Goal: Transaction & Acquisition: Subscribe to service/newsletter

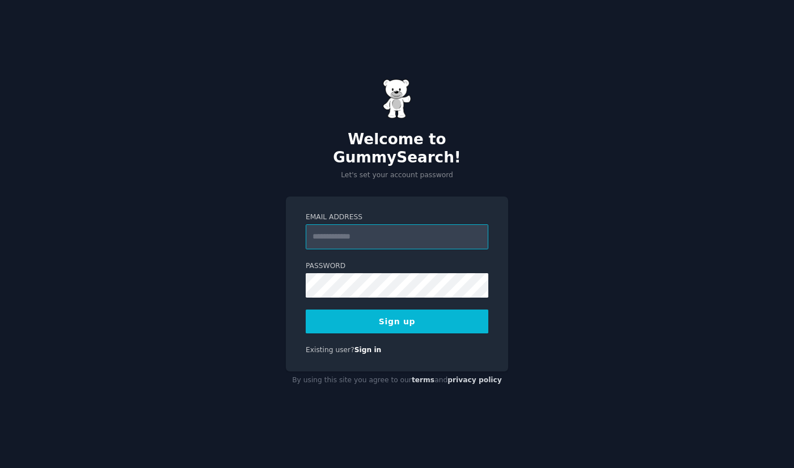
click at [333, 228] on input "Email Address" at bounding box center [397, 236] width 183 height 25
type input "**********"
click at [424, 309] on button "Sign up" at bounding box center [397, 321] width 183 height 24
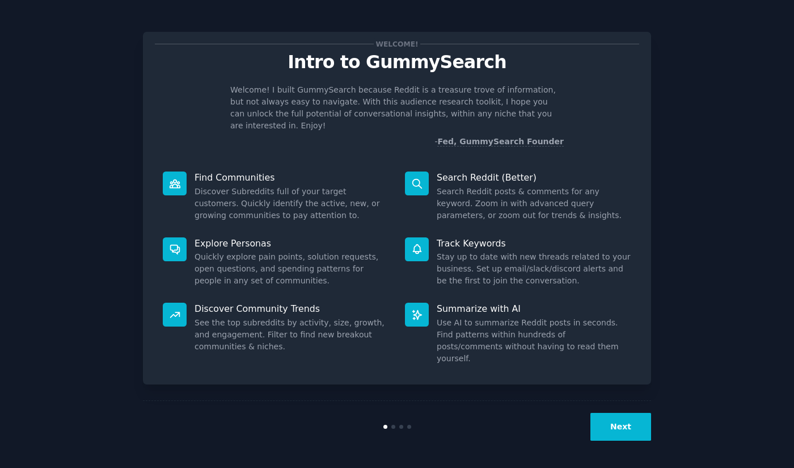
click at [631, 422] on button "Next" at bounding box center [621, 426] width 61 height 28
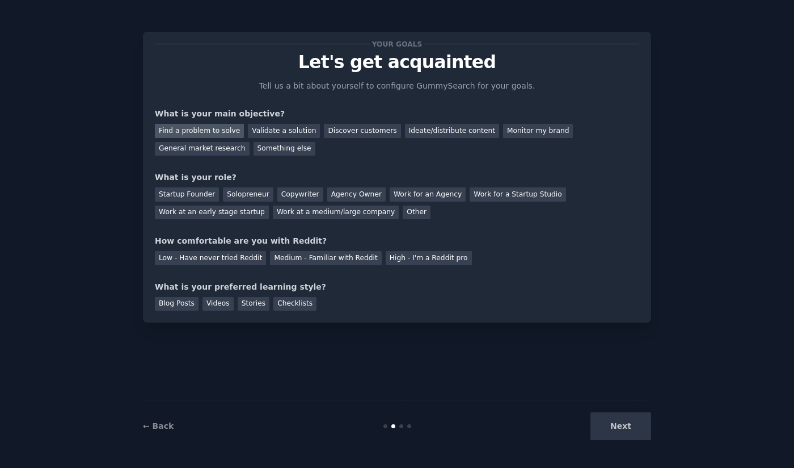
click at [224, 136] on div "Find a problem to solve" at bounding box center [199, 131] width 89 height 14
click at [348, 133] on div "Discover customers" at bounding box center [362, 131] width 77 height 14
click at [207, 132] on div "Find a problem to solve" at bounding box center [199, 131] width 89 height 14
click at [196, 193] on div "Startup Founder" at bounding box center [187, 194] width 64 height 14
click at [240, 194] on div "Solopreneur" at bounding box center [248, 194] width 50 height 14
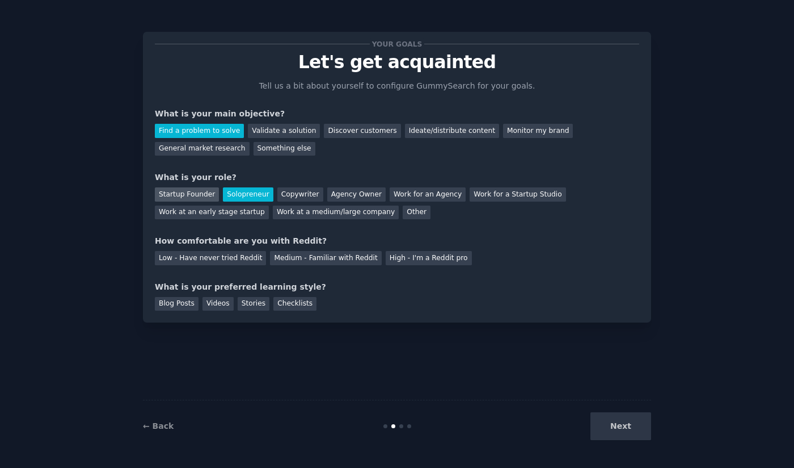
click at [180, 188] on div "Startup Founder" at bounding box center [187, 194] width 64 height 14
click at [346, 284] on div "What is your preferred learning style?" at bounding box center [397, 287] width 485 height 12
click at [246, 263] on div "Low - Have never tried Reddit" at bounding box center [210, 258] width 111 height 14
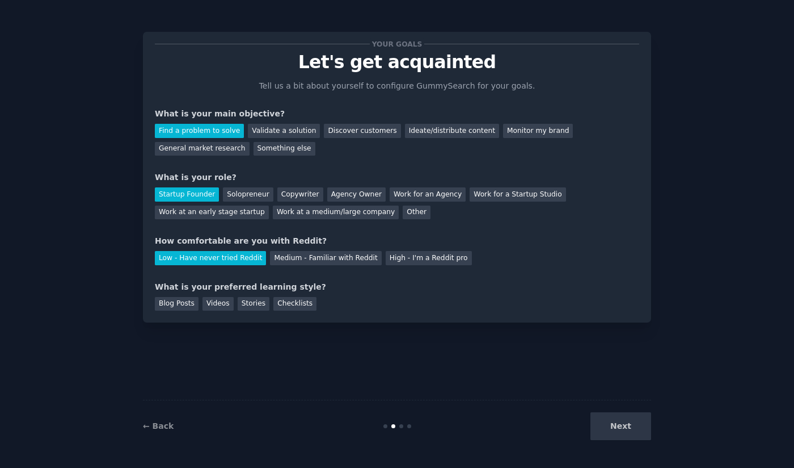
click at [275, 329] on div "Your goals Let's get acquainted Tell us a bit about yourself to configure Gummy…" at bounding box center [397, 234] width 508 height 436
click at [173, 309] on div "Blog Posts" at bounding box center [177, 304] width 44 height 14
click at [628, 429] on button "Next" at bounding box center [621, 426] width 61 height 28
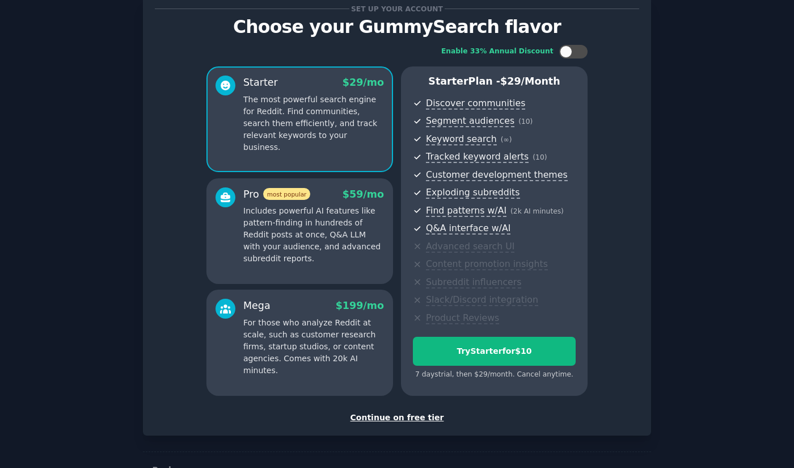
scroll to position [36, 0]
click at [488, 389] on div "Starter Plan - $ 29 /month Discover communities Segment audiences ( 10 ) Keywor…" at bounding box center [494, 230] width 187 height 329
click at [562, 50] on div at bounding box center [566, 51] width 12 height 12
click at [564, 50] on icon at bounding box center [567, 51] width 6 height 6
click at [562, 50] on div at bounding box center [566, 51] width 12 height 12
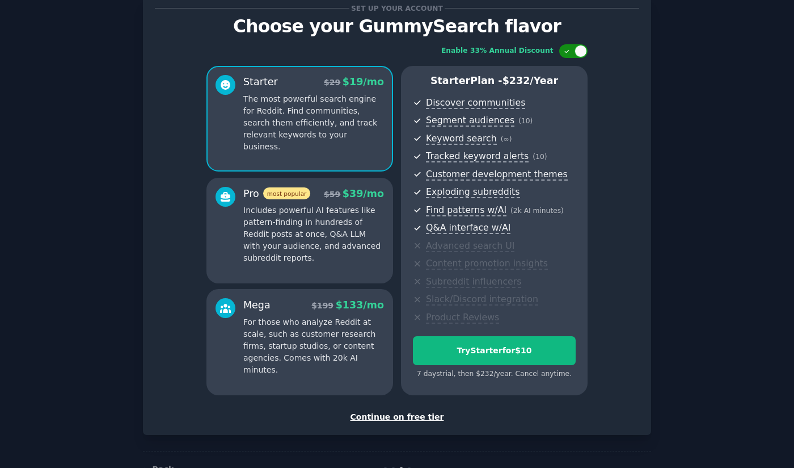
click at [564, 50] on icon at bounding box center [567, 51] width 6 height 6
checkbox input "false"
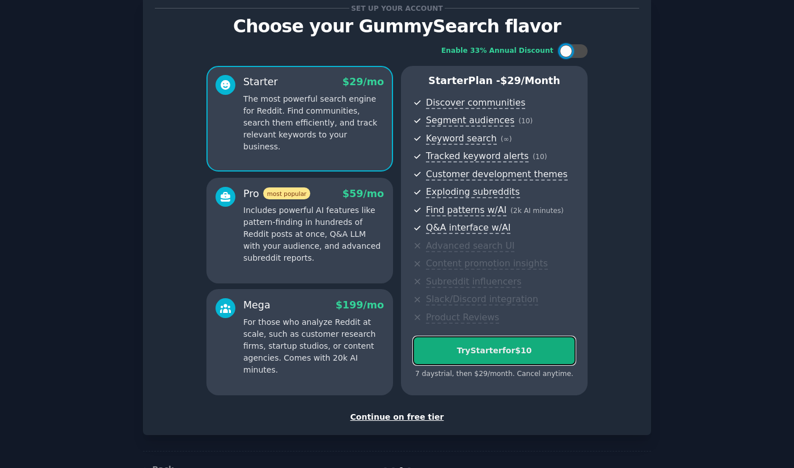
click at [463, 351] on div "Try Starter for $10" at bounding box center [495, 350] width 162 height 12
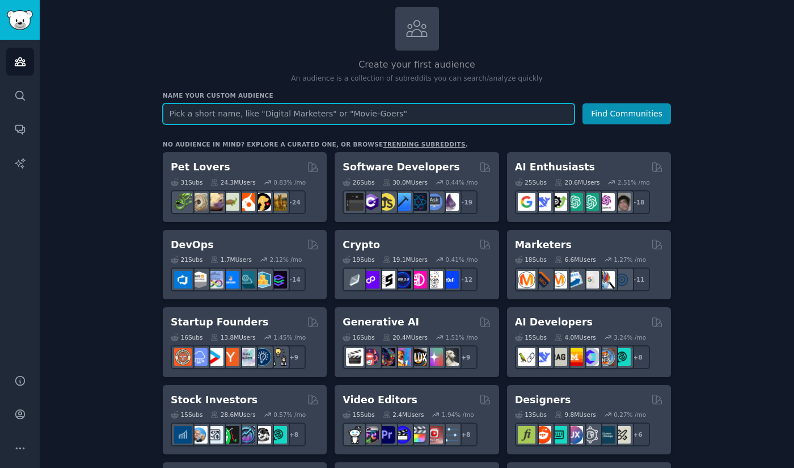
scroll to position [77, 0]
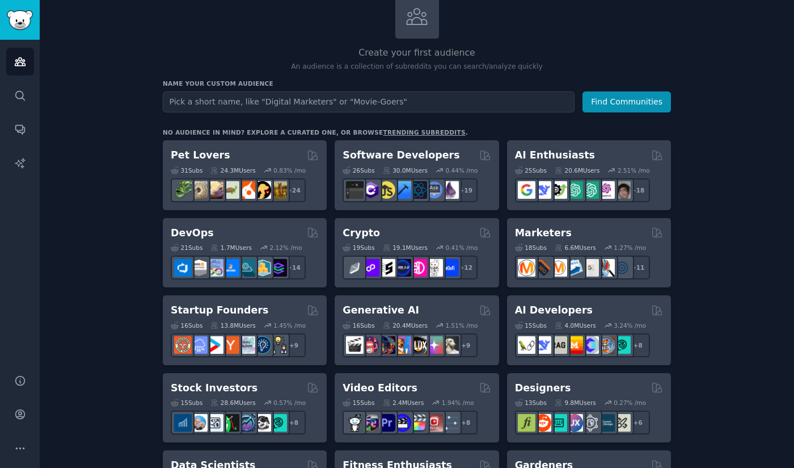
drag, startPoint x: 183, startPoint y: 155, endPoint x: 140, endPoint y: 180, distance: 50.0
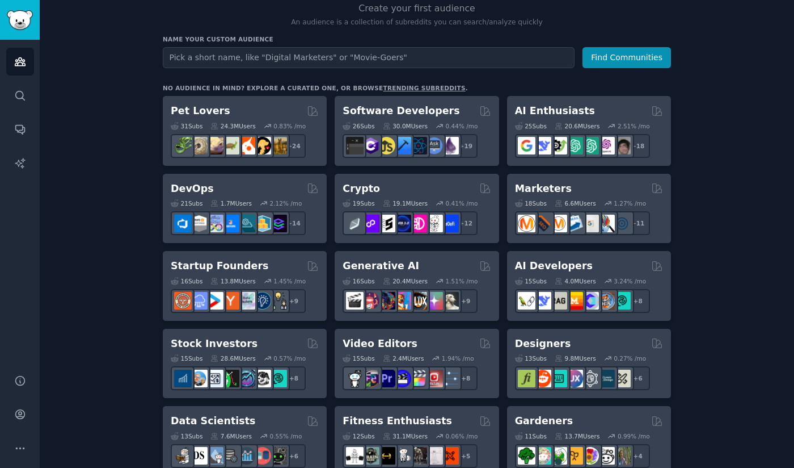
scroll to position [122, 0]
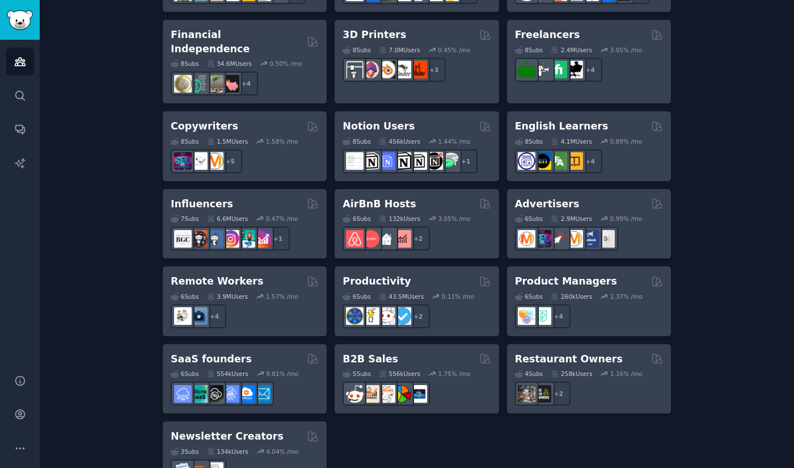
scroll to position [840, 0]
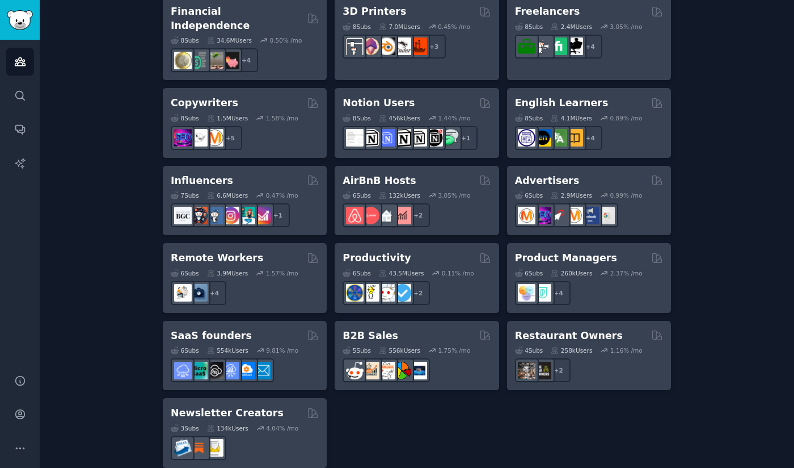
drag, startPoint x: 202, startPoint y: 243, endPoint x: 91, endPoint y: 252, distance: 111.6
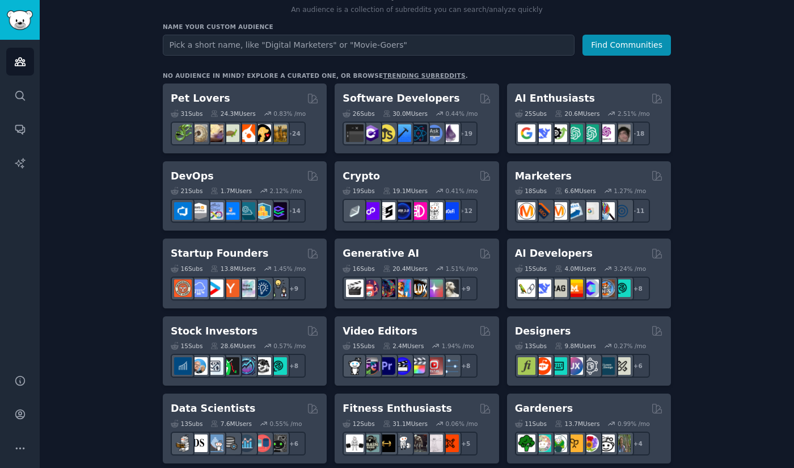
scroll to position [134, 0]
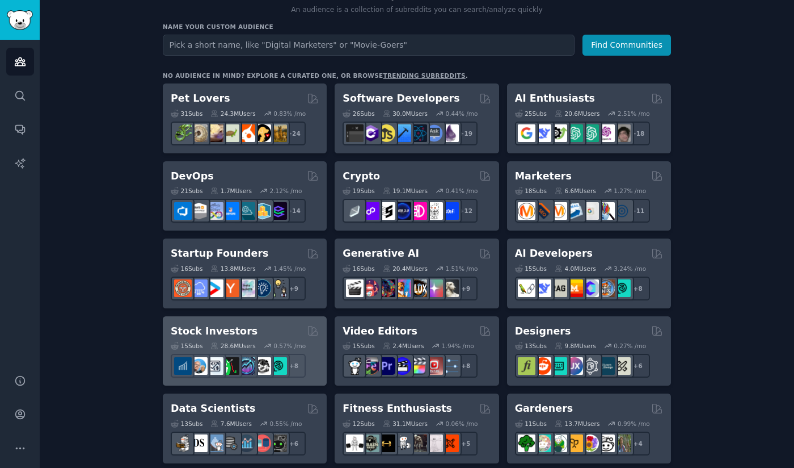
click at [252, 338] on div "15 Sub s 28.6M Users 0.57 % /mo r/swingtrading + 8" at bounding box center [245, 358] width 148 height 40
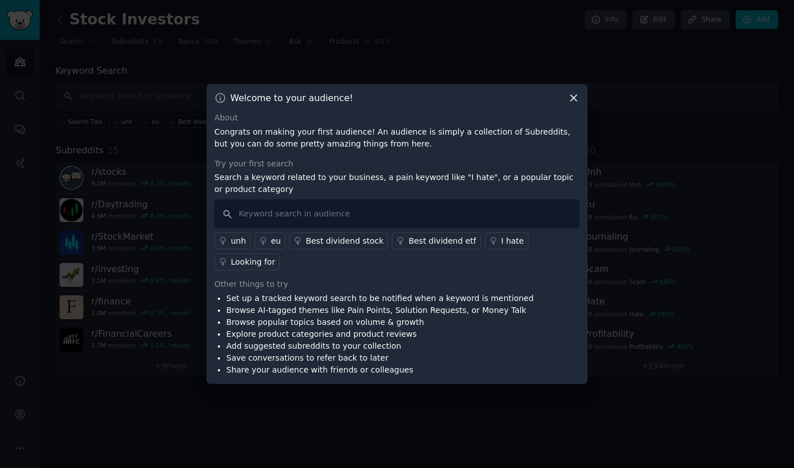
click at [570, 104] on icon at bounding box center [574, 98] width 12 height 12
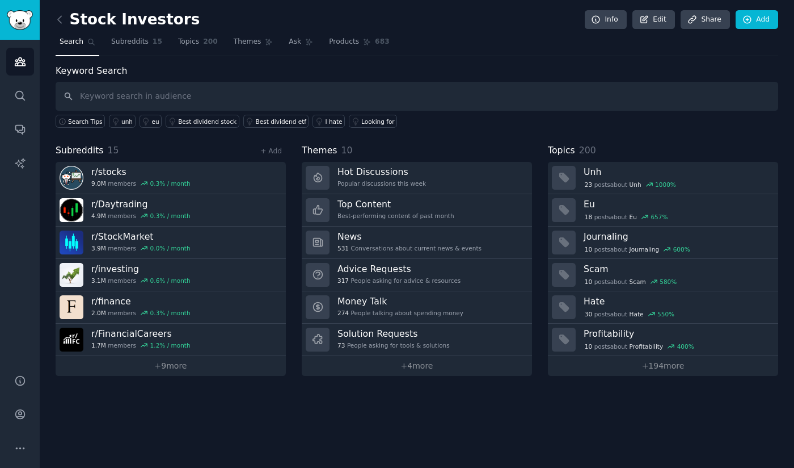
click at [570, 111] on div "Search Tips unh eu Best dividend stock Best dividend etf I hate Looking for" at bounding box center [417, 119] width 723 height 17
click at [58, 14] on icon at bounding box center [60, 20] width 12 height 12
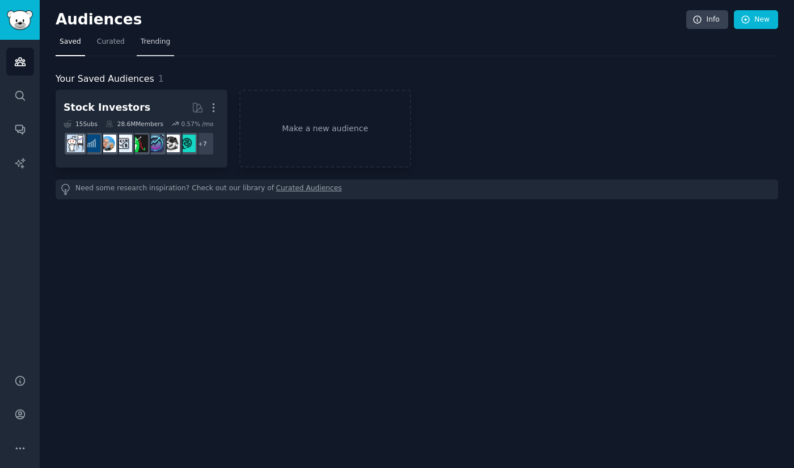
click at [141, 40] on span "Trending" at bounding box center [156, 42] width 30 height 10
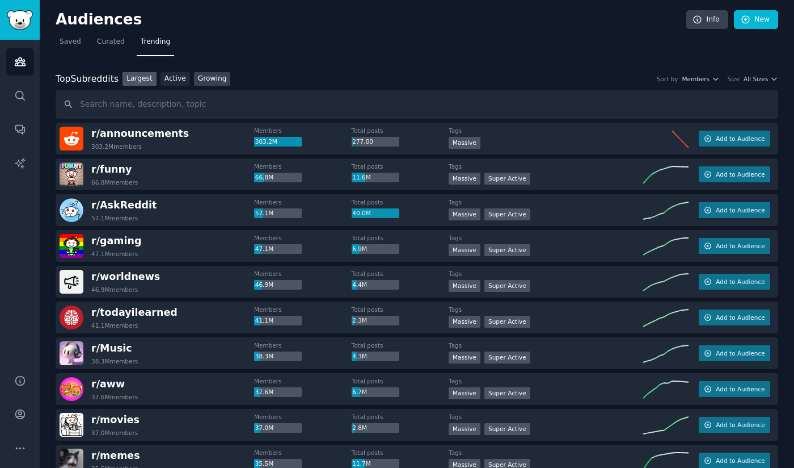
click at [203, 84] on link "Growing" at bounding box center [212, 79] width 37 height 14
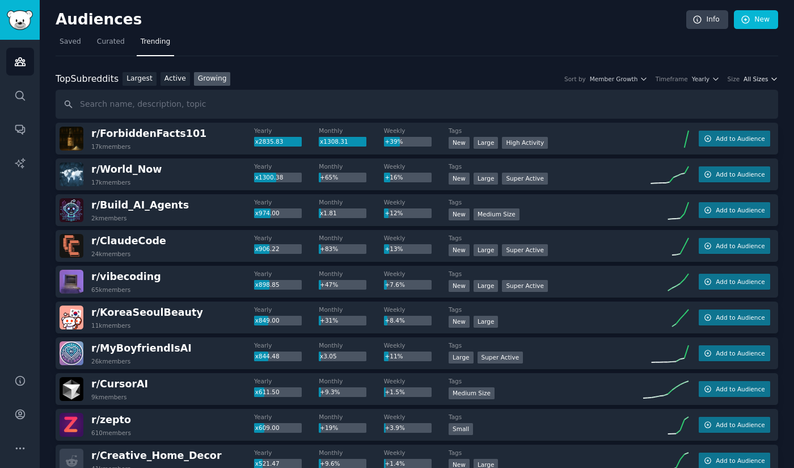
click at [770, 76] on icon "button" at bounding box center [774, 79] width 8 height 8
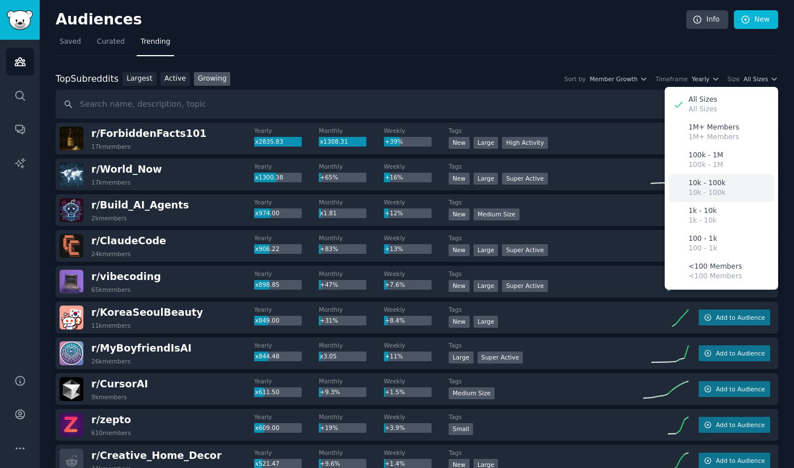
click at [710, 193] on p "10k - 100k" at bounding box center [707, 193] width 37 height 10
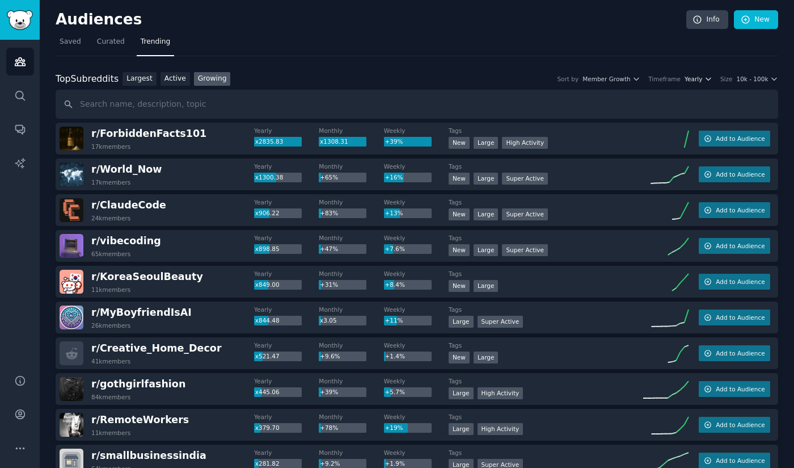
click at [702, 79] on span "Yearly" at bounding box center [694, 79] width 18 height 8
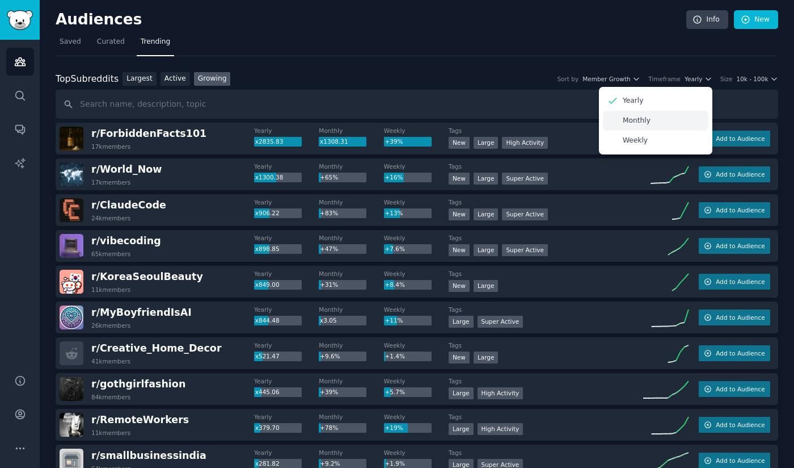
click at [649, 118] on p "Monthly" at bounding box center [637, 121] width 28 height 10
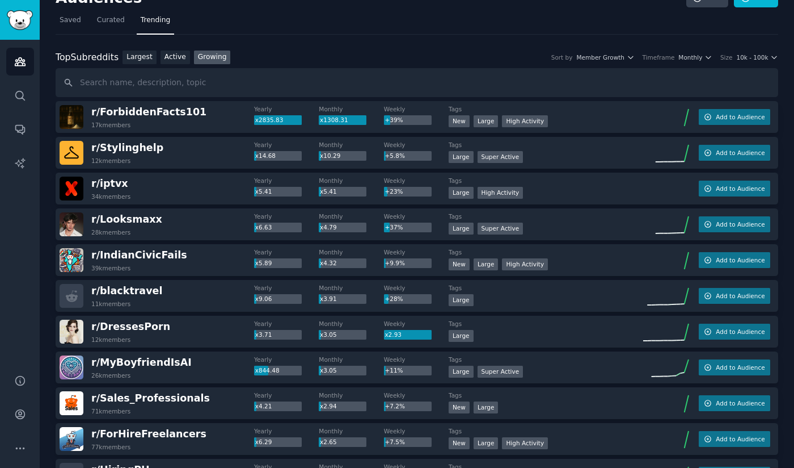
scroll to position [23, 0]
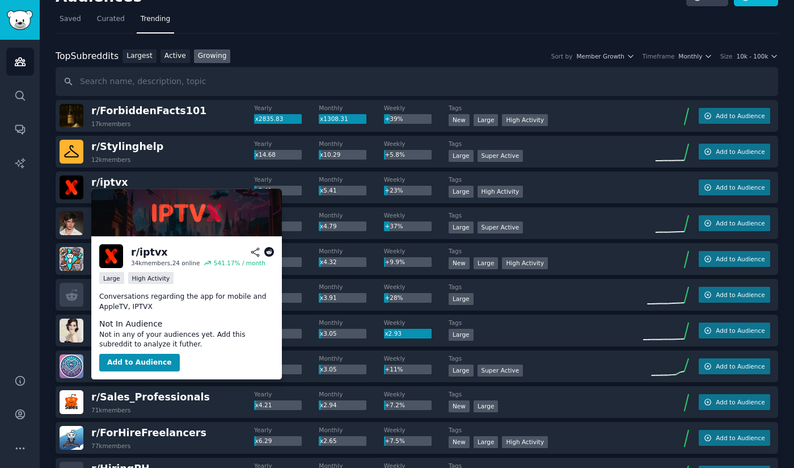
drag, startPoint x: 117, startPoint y: 182, endPoint x: 184, endPoint y: 160, distance: 69.8
click at [184, 160] on div "r/ Stylinghelp 12k members" at bounding box center [157, 152] width 195 height 24
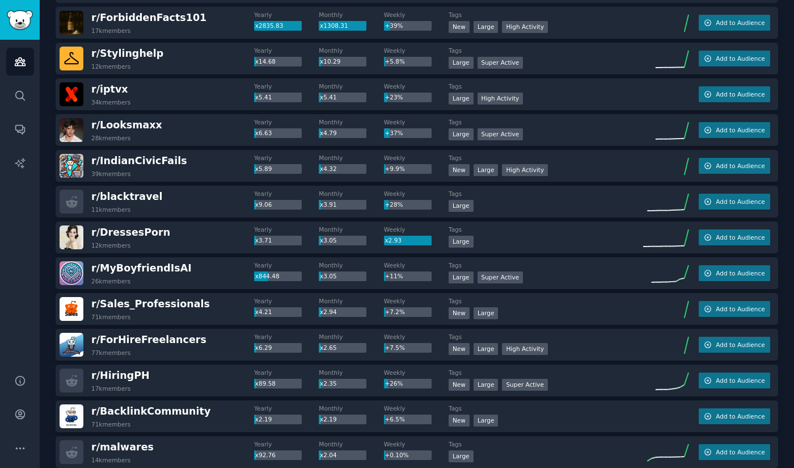
scroll to position [120, 0]
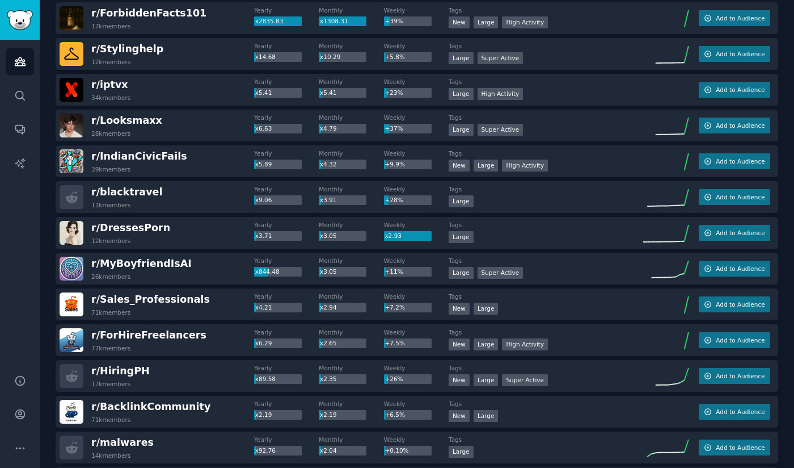
drag, startPoint x: 162, startPoint y: 263, endPoint x: 17, endPoint y: 286, distance: 147.0
click at [17, 286] on div "Audiences Search Conversations AI Reports" at bounding box center [20, 200] width 40 height 321
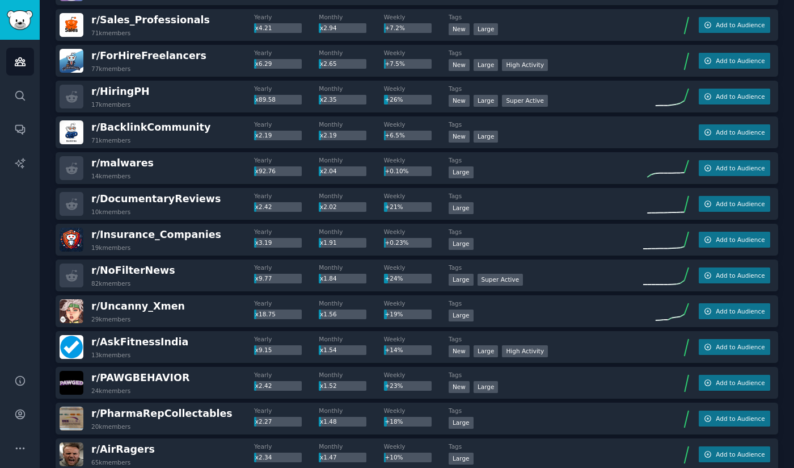
scroll to position [0, 0]
